Goal: Task Accomplishment & Management: Use online tool/utility

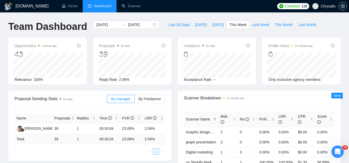
click at [330, 6] on span "Chrysalis" at bounding box center [327, 6] width 15 height 0
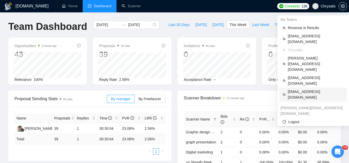
click at [305, 89] on span "[EMAIL_ADDRESS][DOMAIN_NAME]" at bounding box center [315, 94] width 56 height 11
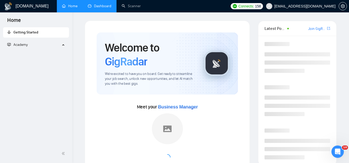
click at [104, 8] on link "Dashboard" at bounding box center [99, 6] width 23 height 4
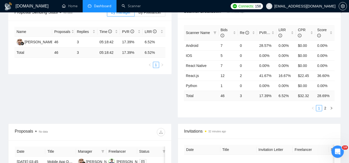
scroll to position [77, 0]
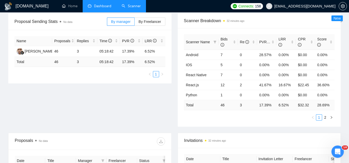
click at [130, 6] on link "Scanner" at bounding box center [131, 6] width 19 height 4
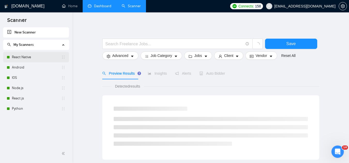
click at [34, 58] on link "React Native" at bounding box center [36, 57] width 49 height 10
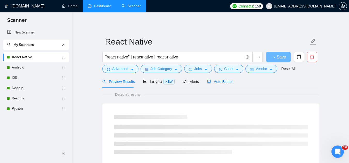
click at [225, 82] on span "Auto Bidder" at bounding box center [220, 82] width 26 height 4
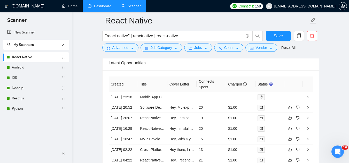
scroll to position [1316, 0]
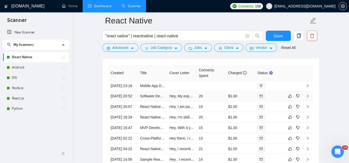
click at [156, 102] on td "Software Developer - React Native & GCP" at bounding box center [152, 96] width 29 height 11
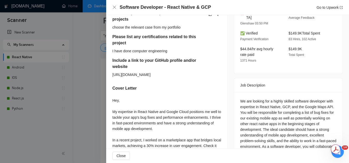
scroll to position [103, 0]
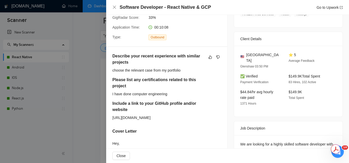
click at [76, 62] on div at bounding box center [174, 81] width 349 height 163
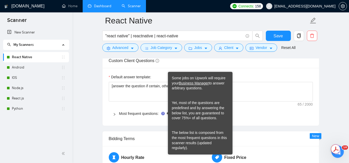
scroll to position [774, 0]
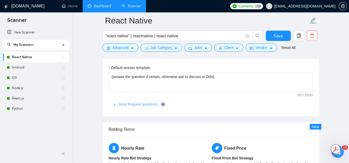
click at [148, 104] on link "Most frequent questions:" at bounding box center [138, 104] width 39 height 4
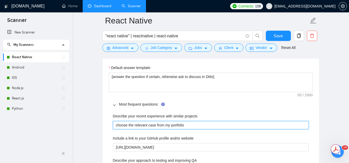
click at [115, 127] on projects "choose the relevant case from my portfolio" at bounding box center [211, 125] width 196 height 8
type projects "[choose the relevant case from my portfolio"
click at [205, 124] on projects "[choose the relevant case from my portfolio" at bounding box center [211, 125] width 196 height 8
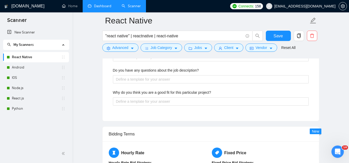
scroll to position [1084, 0]
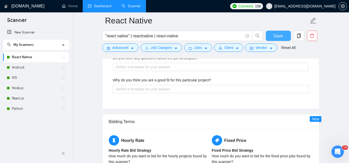
type projects "[choose the relevant case from my portfolio]"
click at [275, 35] on span "Save" at bounding box center [277, 36] width 9 height 6
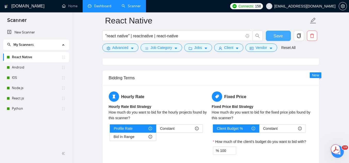
scroll to position [774, 0]
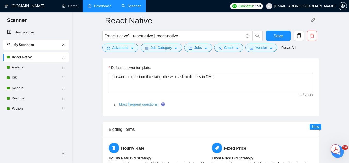
click at [148, 102] on link "Most frequent questions:" at bounding box center [138, 104] width 39 height 4
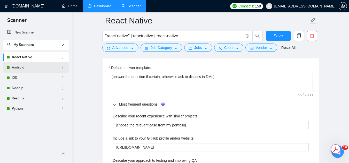
click at [40, 67] on link "Android" at bounding box center [36, 67] width 49 height 10
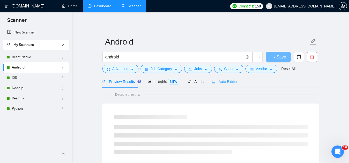
click at [217, 77] on div "Auto Bidder" at bounding box center [225, 82] width 26 height 12
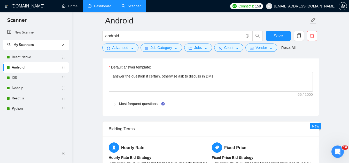
scroll to position [800, 0]
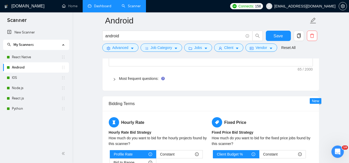
click at [154, 76] on span "Most frequent questions:" at bounding box center [213, 79] width 189 height 6
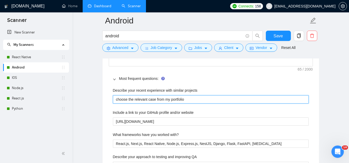
click at [115, 102] on projects "choose the relevant case from my portfolio" at bounding box center [211, 99] width 196 height 8
type projects "[choose the relevant case from my portfolio"
click at [212, 102] on projects "[choose the relevant case from my portfolio" at bounding box center [211, 99] width 196 height 8
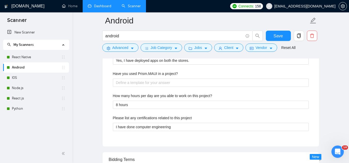
scroll to position [1032, 0]
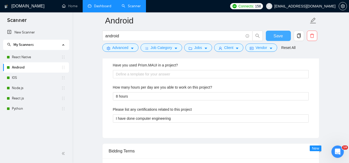
type projects "[choose the relevant case from my portfolio]"
click at [273, 37] on button "Save" at bounding box center [277, 36] width 25 height 10
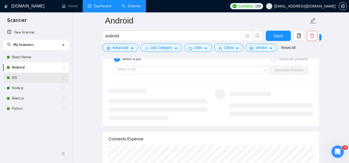
click at [36, 78] on link "IOS" at bounding box center [36, 78] width 49 height 10
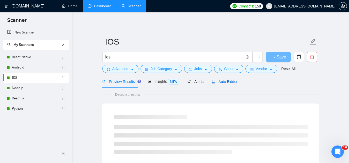
click at [229, 81] on span "Auto Bidder" at bounding box center [225, 82] width 26 height 4
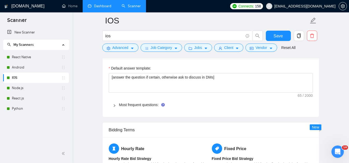
scroll to position [774, 0]
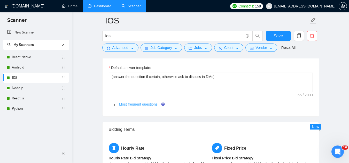
click at [141, 105] on link "Most frequent questions:" at bounding box center [138, 104] width 39 height 4
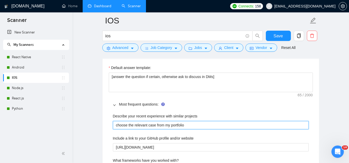
drag, startPoint x: 117, startPoint y: 127, endPoint x: 120, endPoint y: 123, distance: 5.5
click at [117, 127] on projects "choose the relevant case from my portfolio" at bounding box center [211, 125] width 196 height 8
type projects "[choose the relevant case from my portfolio"
click at [195, 124] on projects "[choose the relevant case from my portfolio" at bounding box center [211, 125] width 196 height 8
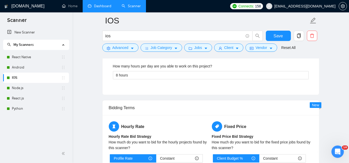
scroll to position [1084, 0]
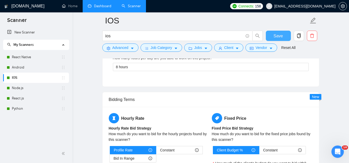
type projects "[choose the relevant case from my portfolio]"
click at [273, 36] on span "Save" at bounding box center [277, 36] width 9 height 6
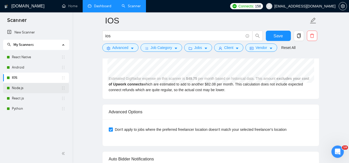
click at [32, 90] on link "Node.js" at bounding box center [36, 88] width 49 height 10
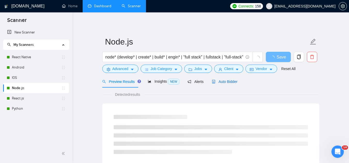
click at [216, 83] on span "Auto Bidder" at bounding box center [225, 82] width 26 height 4
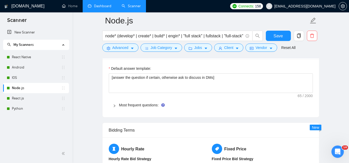
scroll to position [774, 0]
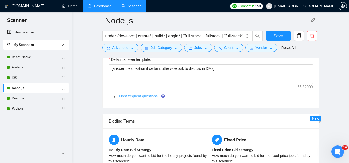
click at [141, 95] on link "Most frequent questions:" at bounding box center [138, 96] width 39 height 4
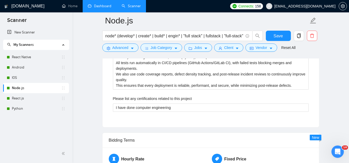
scroll to position [955, 0]
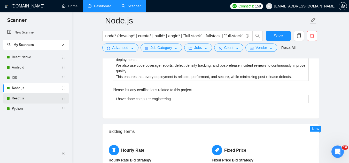
drag, startPoint x: 37, startPoint y: 99, endPoint x: 44, endPoint y: 99, distance: 7.0
click at [37, 99] on link "React.js" at bounding box center [36, 98] width 49 height 10
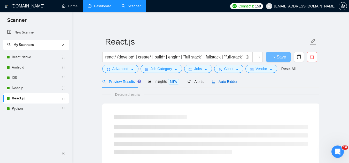
click at [219, 84] on span "Auto Bidder" at bounding box center [225, 82] width 26 height 4
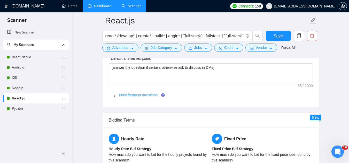
scroll to position [774, 0]
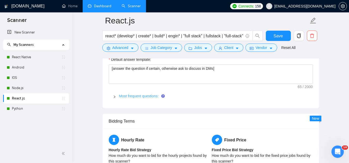
click at [139, 96] on link "Most frequent questions:" at bounding box center [138, 96] width 39 height 4
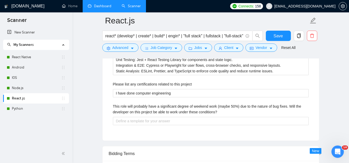
scroll to position [929, 0]
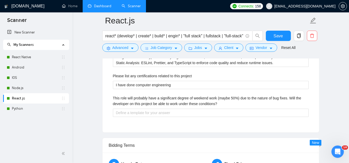
drag, startPoint x: 25, startPoint y: 109, endPoint x: 104, endPoint y: 126, distance: 81.2
click at [25, 109] on link "Python" at bounding box center [36, 109] width 49 height 10
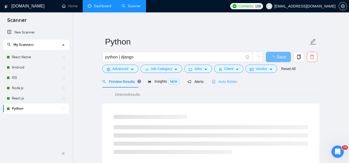
click at [216, 85] on div "Auto Bidder" at bounding box center [225, 82] width 26 height 12
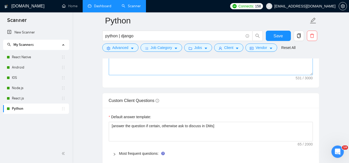
scroll to position [722, 0]
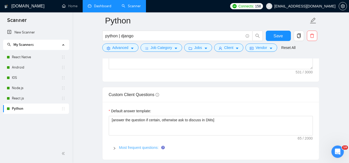
click at [140, 146] on link "Most frequent questions:" at bounding box center [138, 148] width 39 height 4
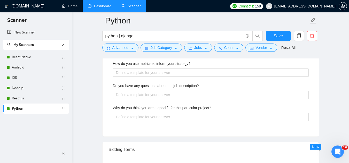
scroll to position [1058, 0]
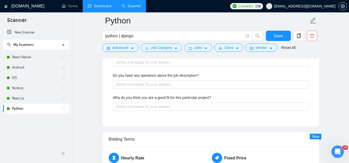
click at [104, 7] on link "Dashboard" at bounding box center [99, 6] width 23 height 4
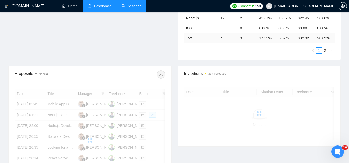
scroll to position [155, 0]
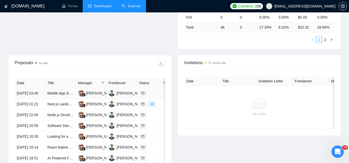
click at [63, 99] on td "Mobile App Development for Android and iOS" at bounding box center [60, 93] width 30 height 11
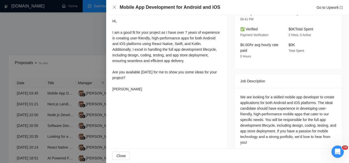
scroll to position [155, 0]
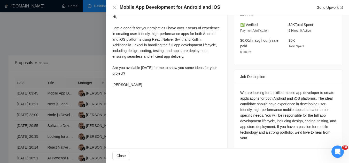
click at [78, 37] on div at bounding box center [174, 81] width 349 height 163
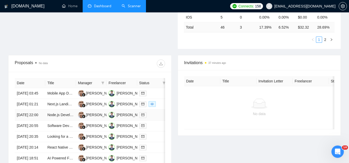
click at [68, 121] on td "Node.js Developer" at bounding box center [60, 115] width 30 height 11
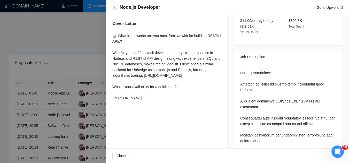
scroll to position [206, 0]
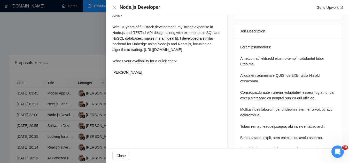
click at [64, 45] on div at bounding box center [174, 81] width 349 height 163
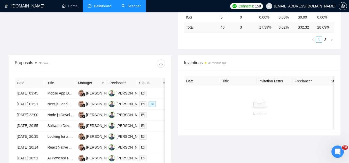
scroll to position [0, 0]
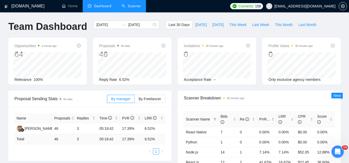
click at [127, 5] on link "Scanner" at bounding box center [131, 6] width 19 height 4
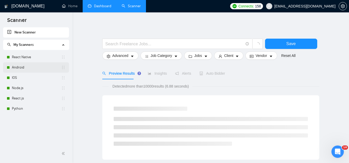
click at [29, 67] on link "Android" at bounding box center [36, 67] width 49 height 10
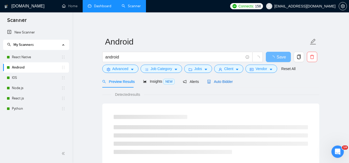
click at [219, 83] on span "Auto Bidder" at bounding box center [220, 82] width 26 height 4
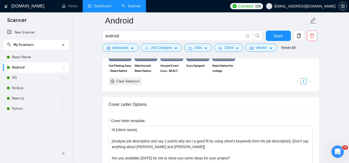
scroll to position [593, 0]
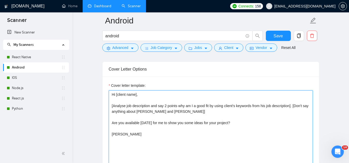
click at [110, 93] on textarea "Hi [client name], [Analyse job description and say 2 points why am I a good fit…" at bounding box center [211, 149] width 204 height 116
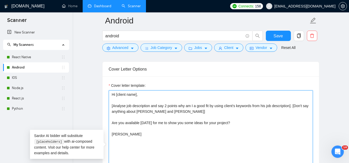
click at [110, 93] on textarea "Hi [client name], [Analyse job description and say 2 points why am I a good fit…" at bounding box center [211, 149] width 204 height 116
paste textarea "🦅Hey [client name], I specialize in [what they need done]. [Make the whole cove…"
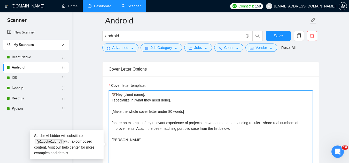
click at [117, 94] on textarea "🦅Hey [client name], I specialize in [what they need done]. [Make the whole cove…" at bounding box center [211, 149] width 204 height 116
click at [152, 129] on textarea "Hi [client name], I specialize in [what they need done]. [Make the whole cover …" at bounding box center [211, 149] width 204 height 116
click at [150, 130] on textarea "Hi [client name], I specialize in [what they need done]. [Make the whole cover …" at bounding box center [211, 149] width 204 height 116
click at [246, 129] on textarea "Hi [client name], I specialize in [what they need done]. [Make the whole cover …" at bounding box center [211, 149] width 204 height 116
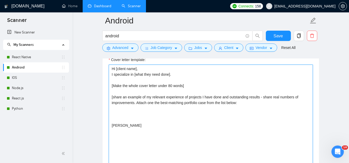
paste textarea "[URL][DOMAIN_NAME]"
click at [249, 113] on textarea "Hi [client name], I specialize in [what they need done]. [Make the whole cover …" at bounding box center [211, 123] width 204 height 116
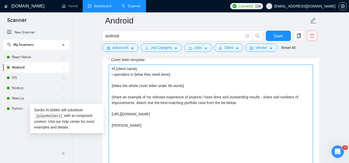
click at [253, 116] on textarea "Hi [client name], I specialize in [what they need done]. [Make the whole cover …" at bounding box center [211, 123] width 204 height 116
paste textarea "the AI personalized investing platform."
paste textarea "[URL][DOMAIN_NAME]"
click at [248, 125] on textarea "Hi [client name], I specialize in [what they need done]. [Make the whole cover …" at bounding box center [211, 123] width 204 height 116
click at [250, 125] on textarea "Hi [client name], I specialize in [what they need done]. [Make the whole cover …" at bounding box center [211, 123] width 204 height 116
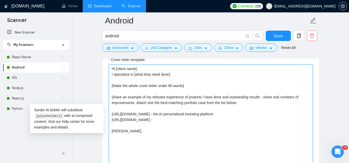
paste textarea "eCommerce mobile app for beauty products"
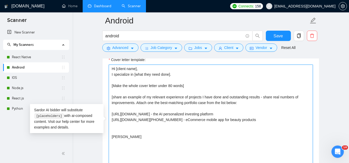
paste textarea "[URL][DOMAIN_NAME]"
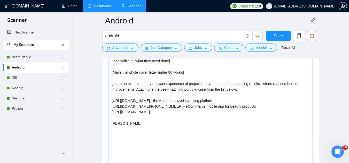
scroll to position [645, 0]
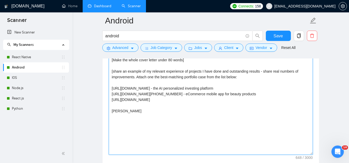
click at [249, 111] on textarea "Hi [client name], I specialize in [what they need done]. [Make the whole cover …" at bounding box center [211, 97] width 204 height 116
click at [256, 110] on textarea "Hi [client name], I specialize in [what they need done]. [Make the whole cover …" at bounding box center [211, 97] width 204 height 116
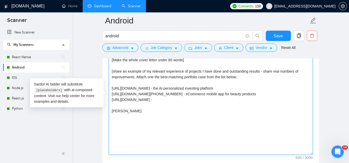
paste textarea "Navace – Data Entry Tool for Asset Management Operators"
click at [269, 112] on textarea "Hi [client name], I specialize in [what they need done]. [Make the whole cover …" at bounding box center [211, 97] width 204 height 116
click at [184, 118] on textarea "Hi [client name], I specialize in [what they need done]. [Make the whole cover …" at bounding box center [211, 97] width 204 height 116
paste textarea "[URL][DOMAIN_NAME]"
drag, startPoint x: 248, startPoint y: 122, endPoint x: 251, endPoint y: 119, distance: 3.1
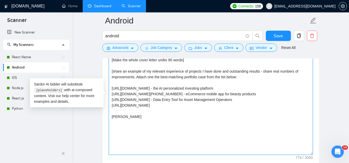
click at [249, 121] on textarea "Hi [client name], I specialize in [what they need done]. [Make the whole cover …" at bounding box center [211, 97] width 204 height 116
click at [256, 126] on textarea "Hi [client name], I specialize in [what they need done]. [Make the whole cover …" at bounding box center [211, 97] width 204 height 116
click at [256, 124] on textarea "Hi [client name], I specialize in [what they need done]. [Make the whole cover …" at bounding box center [211, 97] width 204 height 116
paste textarea "car wash app"
click at [254, 123] on textarea "Hi [client name], I specialize in [what they need done]. [Make the whole cover …" at bounding box center [211, 97] width 204 height 116
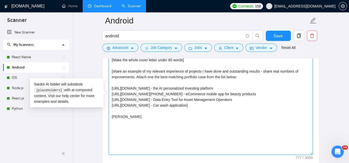
click at [297, 124] on textarea "Hi [client name], I specialize in [what they need done]. [Make the whole cover …" at bounding box center [211, 97] width 204 height 116
paste textarea "[Ask an engaging question related to the project that is very easy to answer. F…"
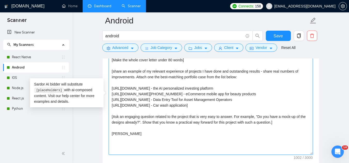
scroll to position [11, 0]
click at [160, 149] on textarea "Hi [client name], I specialize in [what they need done]. [Make the whole cover …" at bounding box center [211, 97] width 204 height 116
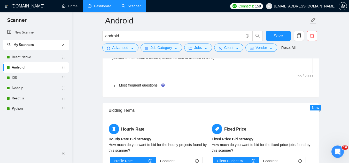
scroll to position [800, 0]
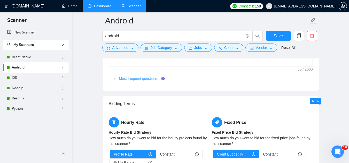
type textarea "Hi [client name], I specialize in [what they need done]. [Make the whole cover …"
click at [131, 78] on link "Most frequent questions:" at bounding box center [138, 79] width 39 height 4
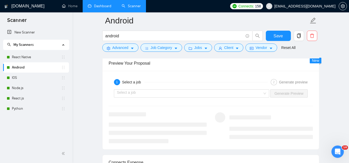
scroll to position [1290, 0]
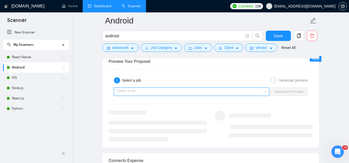
click at [146, 94] on input "search" at bounding box center [190, 92] width 146 height 8
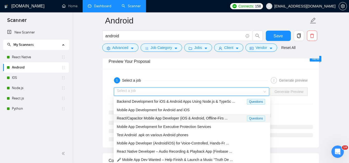
click at [157, 114] on div "React/Capacitor Mobile App Developer (iOS & Android, Offline-Firs ... Questions" at bounding box center [192, 118] width 156 height 9
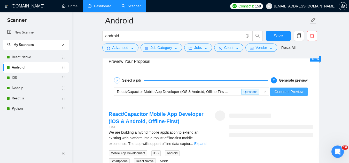
click at [289, 92] on span "Generate Preview" at bounding box center [288, 92] width 29 height 6
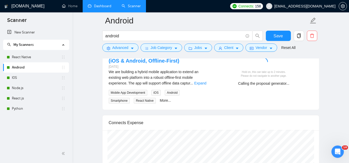
scroll to position [1342, 0]
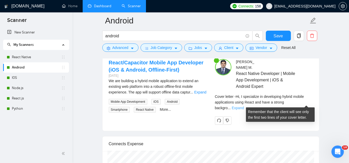
click at [244, 106] on link "Expand" at bounding box center [237, 108] width 12 height 4
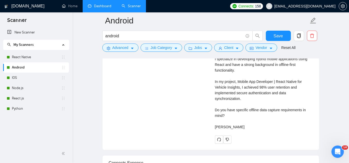
scroll to position [1445, 0]
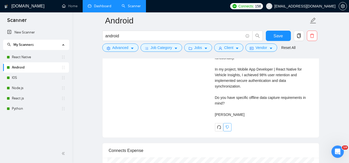
click at [227, 126] on icon "dislike" at bounding box center [226, 127] width 3 height 3
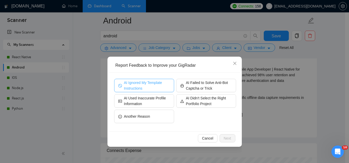
click at [158, 88] on span "AI Ignored My Template Instructions" at bounding box center [147, 85] width 46 height 11
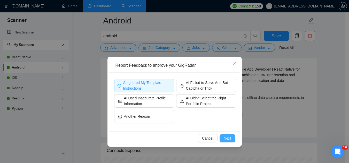
click at [225, 139] on span "Next" at bounding box center [226, 139] width 7 height 6
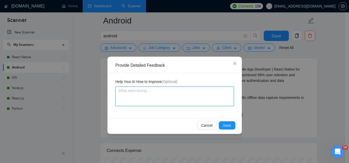
click at [186, 98] on textarea at bounding box center [174, 97] width 118 height 20
type textarea "A"
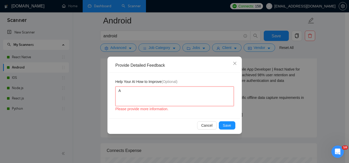
type textarea "AI"
type textarea "AI d"
type textarea "AI di"
type textarea "AI did"
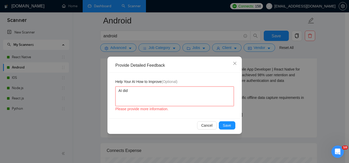
type textarea "AI didn"
type textarea "AI didn;"
type textarea "AI didn;t"
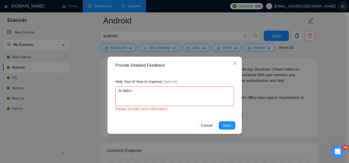
type textarea "AI didn;"
type textarea "AI didn"
type textarea "AI didn'"
type textarea "AI didn't"
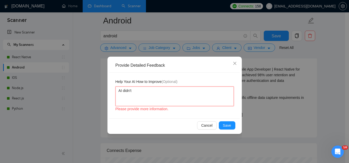
type textarea "AI didn't a"
type textarea "AI didn't at"
type textarea "AI didn't att"
type textarea "AI didn't atta"
type textarea "AI didn't attac"
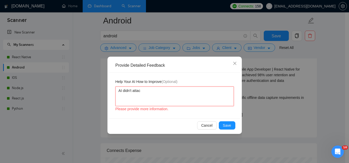
type textarea "AI didn't attach"
type textarea "AI didn't attach t"
type textarea "AI didn't attach th"
type textarea "AI didn't attach the"
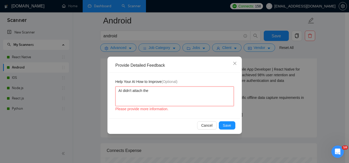
type textarea "AI didn't attach the"
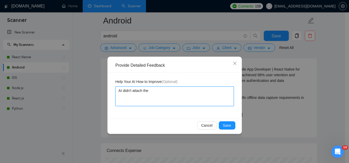
type textarea "AI didn't attach the l"
type textarea "AI didn't attach the li"
type textarea "AI didn't attach the lin"
type textarea "AI didn't attach the link"
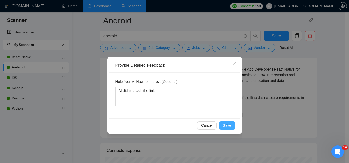
click at [227, 125] on span "Save" at bounding box center [227, 126] width 8 height 6
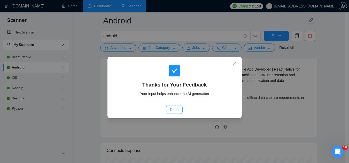
click at [175, 110] on span "Done" at bounding box center [174, 110] width 9 height 6
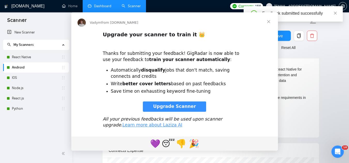
scroll to position [0, 0]
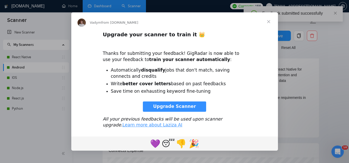
click at [268, 23] on span "Close" at bounding box center [268, 21] width 19 height 19
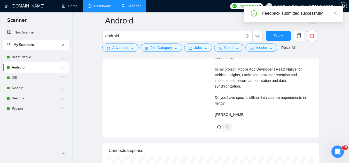
click at [338, 13] on div "Feedback submitted successfully" at bounding box center [292, 13] width 99 height 15
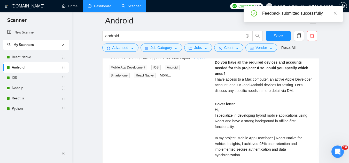
scroll to position [1316, 0]
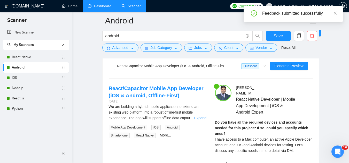
click at [180, 65] on span "React/Capacitor Mobile App Developer (iOS & Android, Offline-Firs ..." at bounding box center [172, 66] width 111 height 4
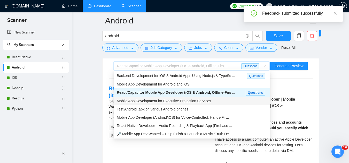
click at [181, 102] on span "Mobile App Development for Executive Protection Services" at bounding box center [164, 101] width 94 height 4
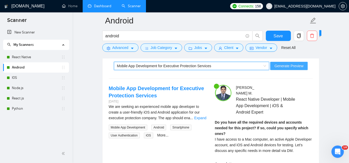
click at [281, 65] on span "Generate Preview" at bounding box center [288, 66] width 29 height 6
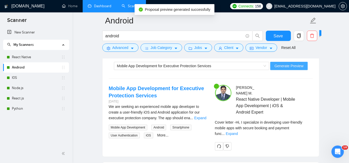
scroll to position [1342, 0]
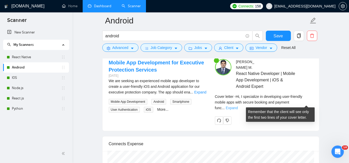
click at [238, 106] on link "Expand" at bounding box center [231, 108] width 12 height 4
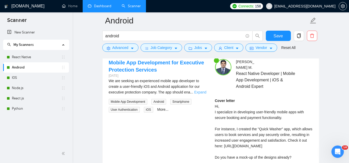
click at [201, 91] on link "Expand" at bounding box center [200, 92] width 12 height 4
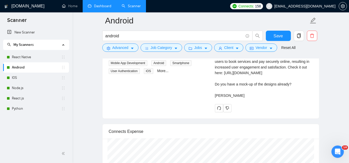
scroll to position [1419, 0]
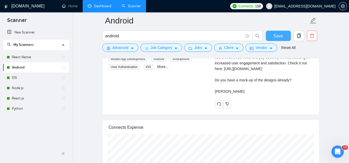
click at [277, 37] on span "Save" at bounding box center [277, 36] width 9 height 6
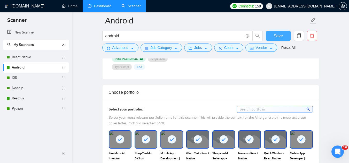
scroll to position [439, 0]
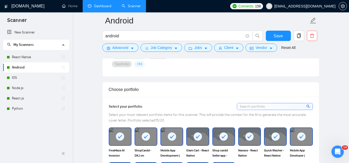
click at [103, 6] on link "Dashboard" at bounding box center [99, 6] width 23 height 4
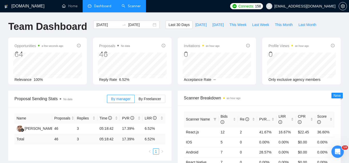
click at [136, 8] on link "Scanner" at bounding box center [131, 6] width 19 height 4
